Goal: Understand site structure: Grasp the organization and layout of the website

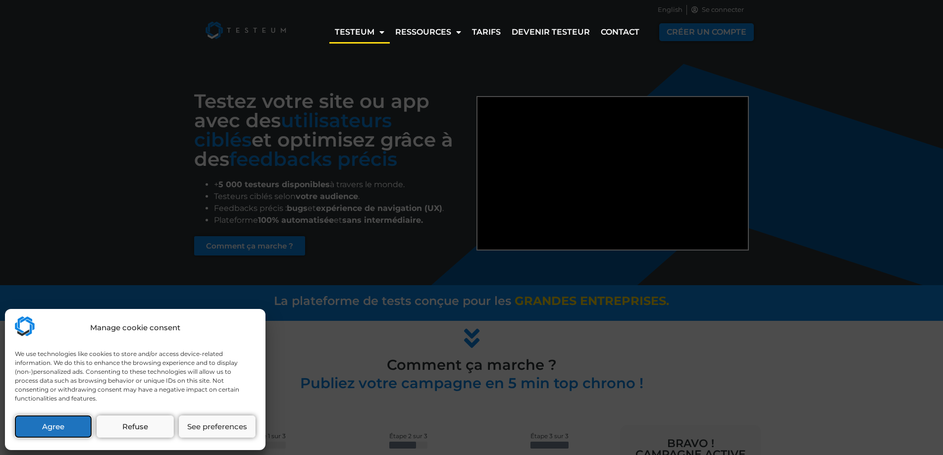
click at [52, 424] on button "Agree" at bounding box center [53, 426] width 77 height 22
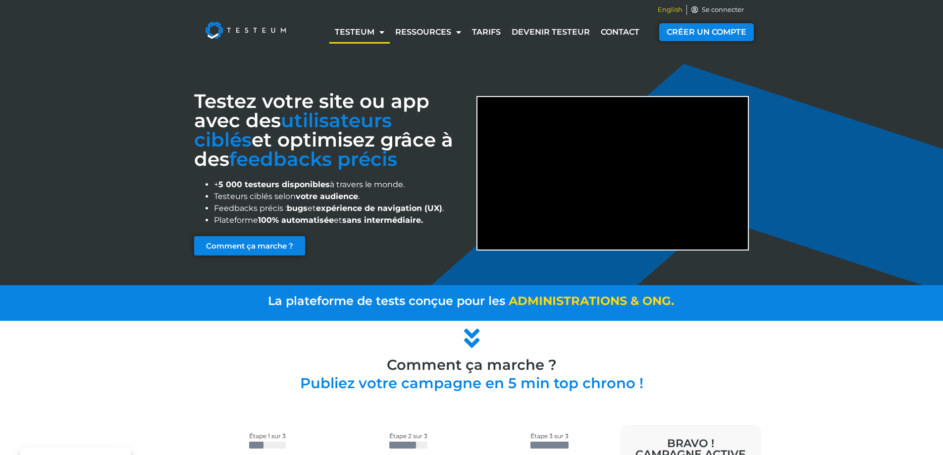
click at [675, 8] on span "English" at bounding box center [670, 10] width 25 height 10
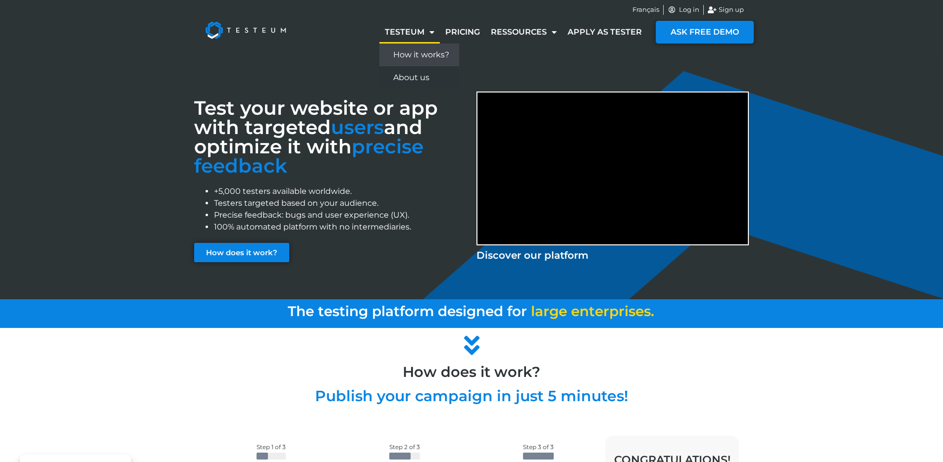
click at [448, 55] on link "How it works?" at bounding box center [419, 55] width 80 height 23
